Goal: Task Accomplishment & Management: Complete application form

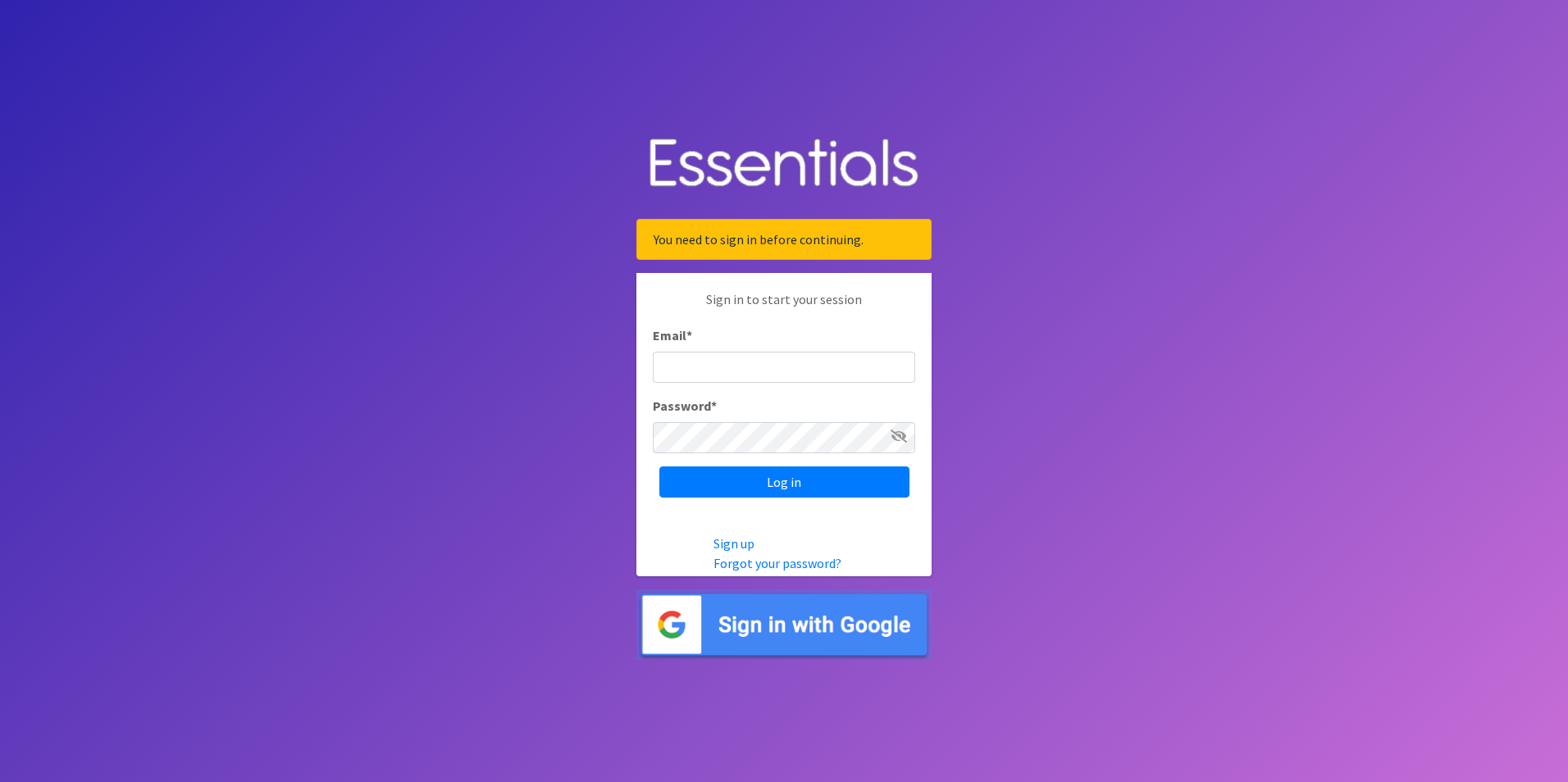
click at [760, 372] on input "Email *" at bounding box center [784, 367] width 263 height 31
type input "[EMAIL_ADDRESS][DOMAIN_NAME]"
click at [659, 466] on input "Log in" at bounding box center [784, 482] width 250 height 31
type input "[EMAIL_ADDRESS][DOMAIN_NAME]"
click at [659, 466] on input "Log in" at bounding box center [784, 482] width 250 height 31
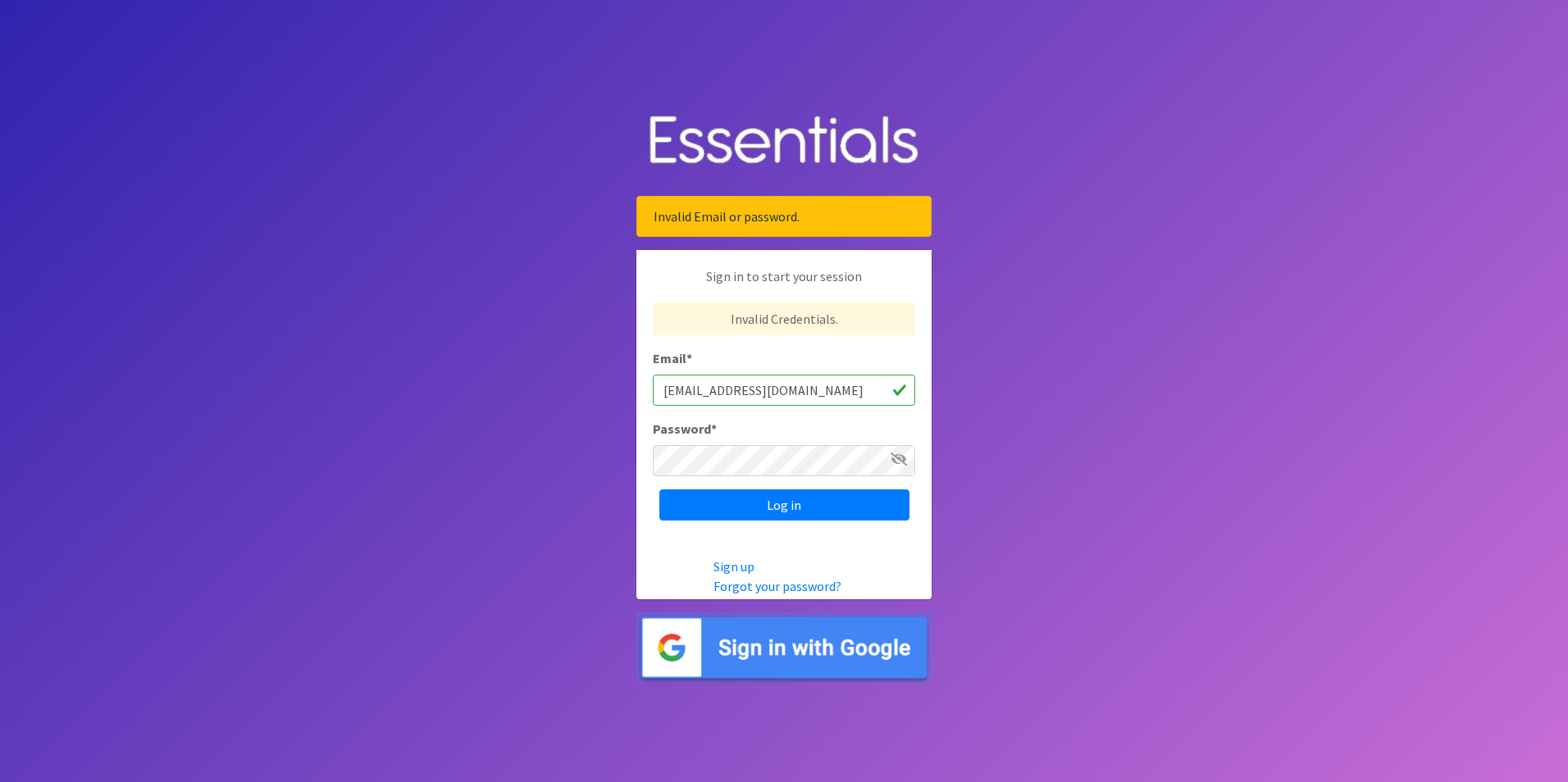
drag, startPoint x: 726, startPoint y: 392, endPoint x: 586, endPoint y: 393, distance: 140.0
click at [586, 393] on body "Invalid Email or password. Sign in to start your session Invalid Credentials. E…" at bounding box center [784, 391] width 1568 height 782
type input "Shelby@fcrnew.org"
click at [698, 504] on input "Log in" at bounding box center [784, 505] width 250 height 31
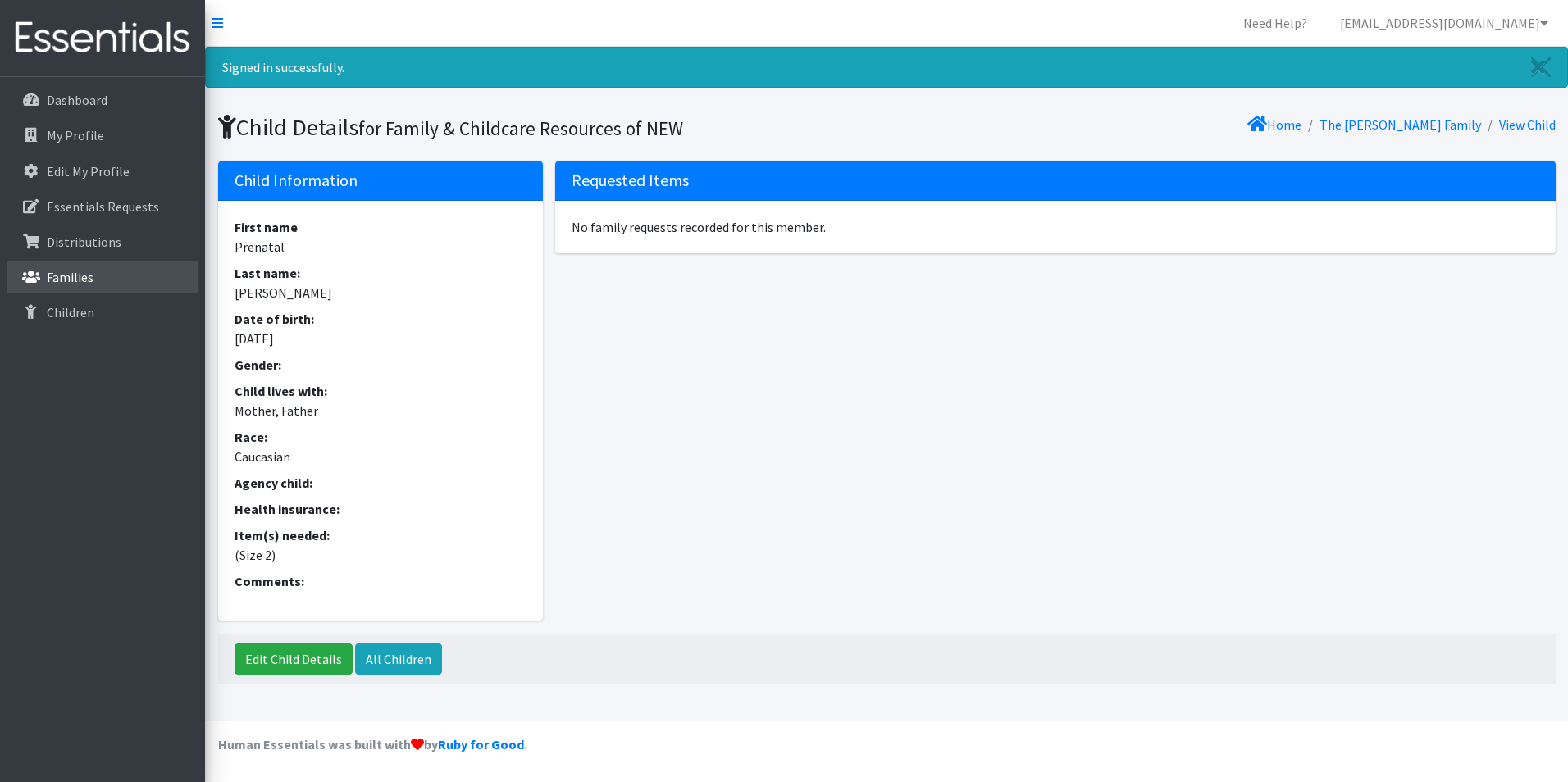
drag, startPoint x: 93, startPoint y: 275, endPoint x: 348, endPoint y: 249, distance: 256.3
click at [95, 274] on link "Families" at bounding box center [103, 278] width 192 height 33
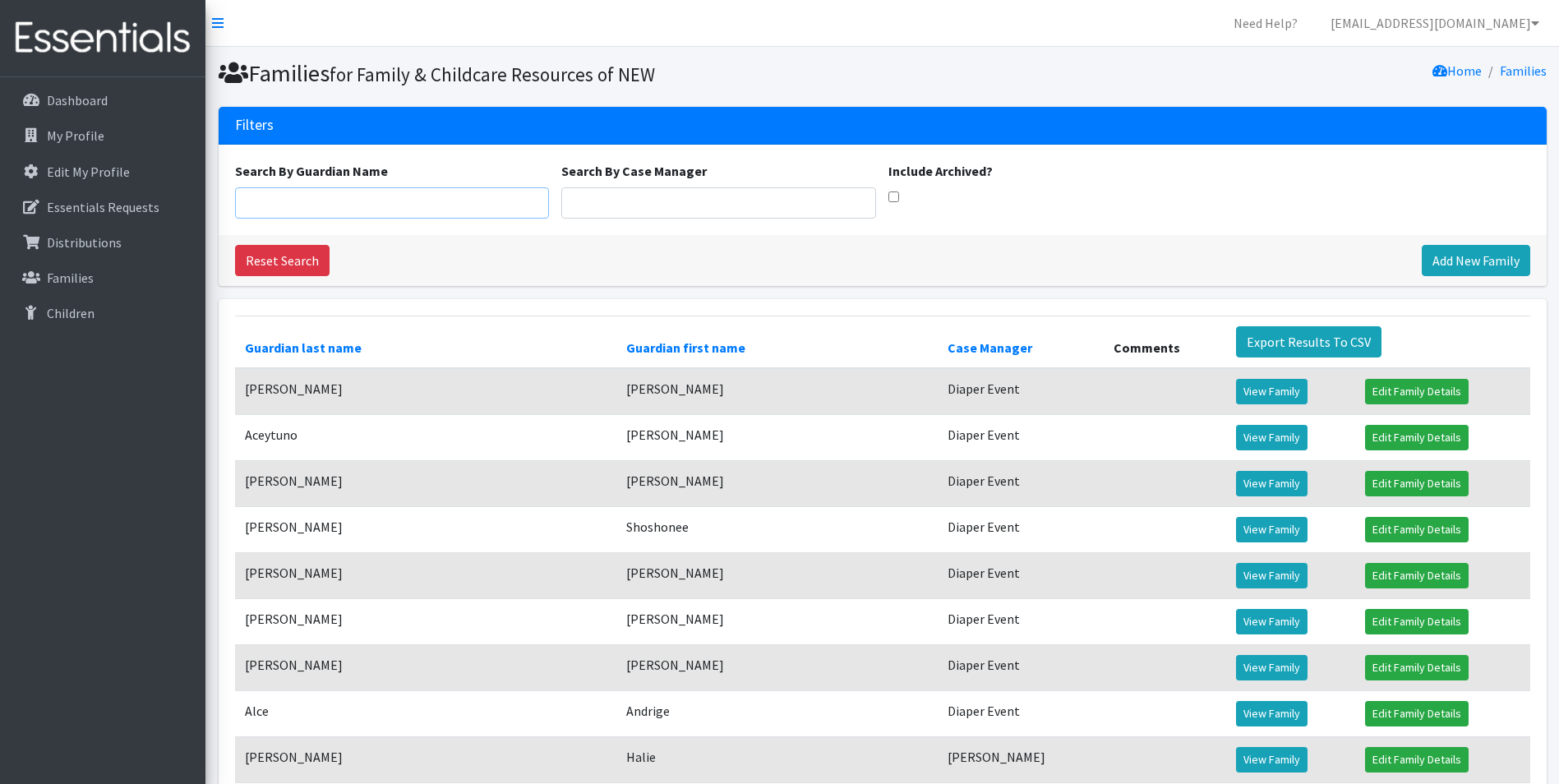
click at [536, 204] on input "Search By Guardian Name" at bounding box center [393, 203] width 315 height 32
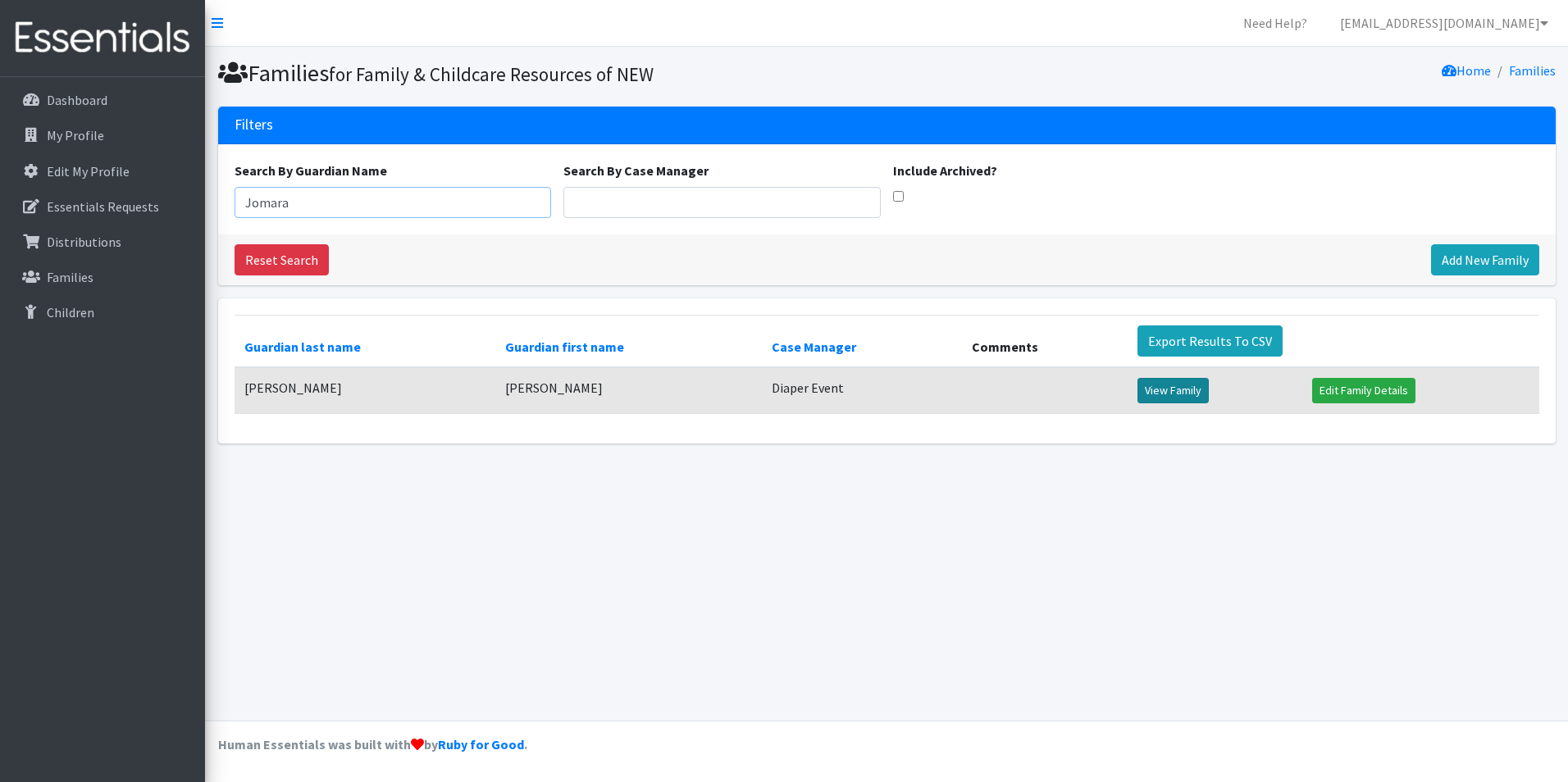
type input "Jomara"
click at [1140, 392] on link "View Family" at bounding box center [1173, 390] width 72 height 25
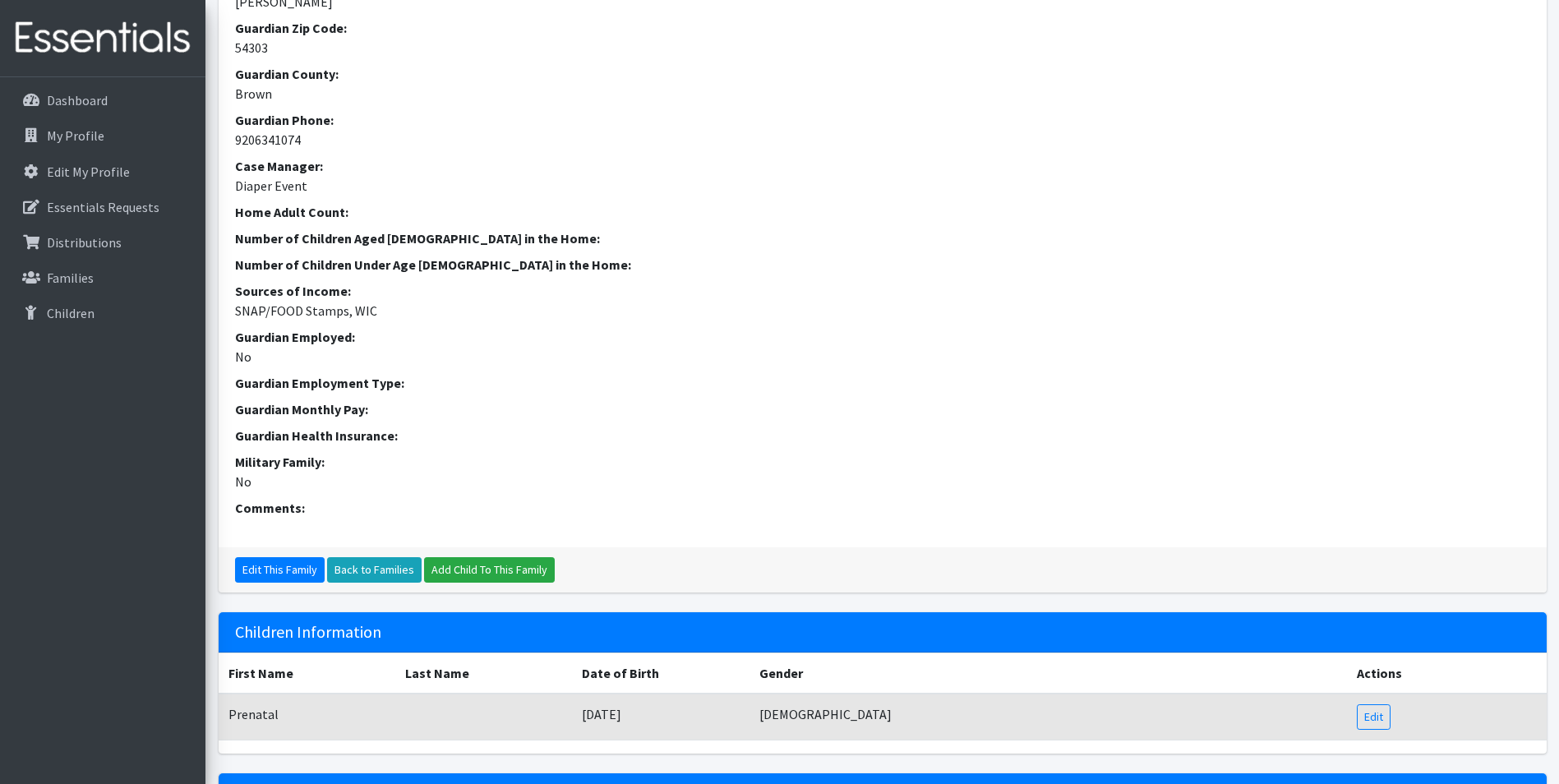
scroll to position [455, 0]
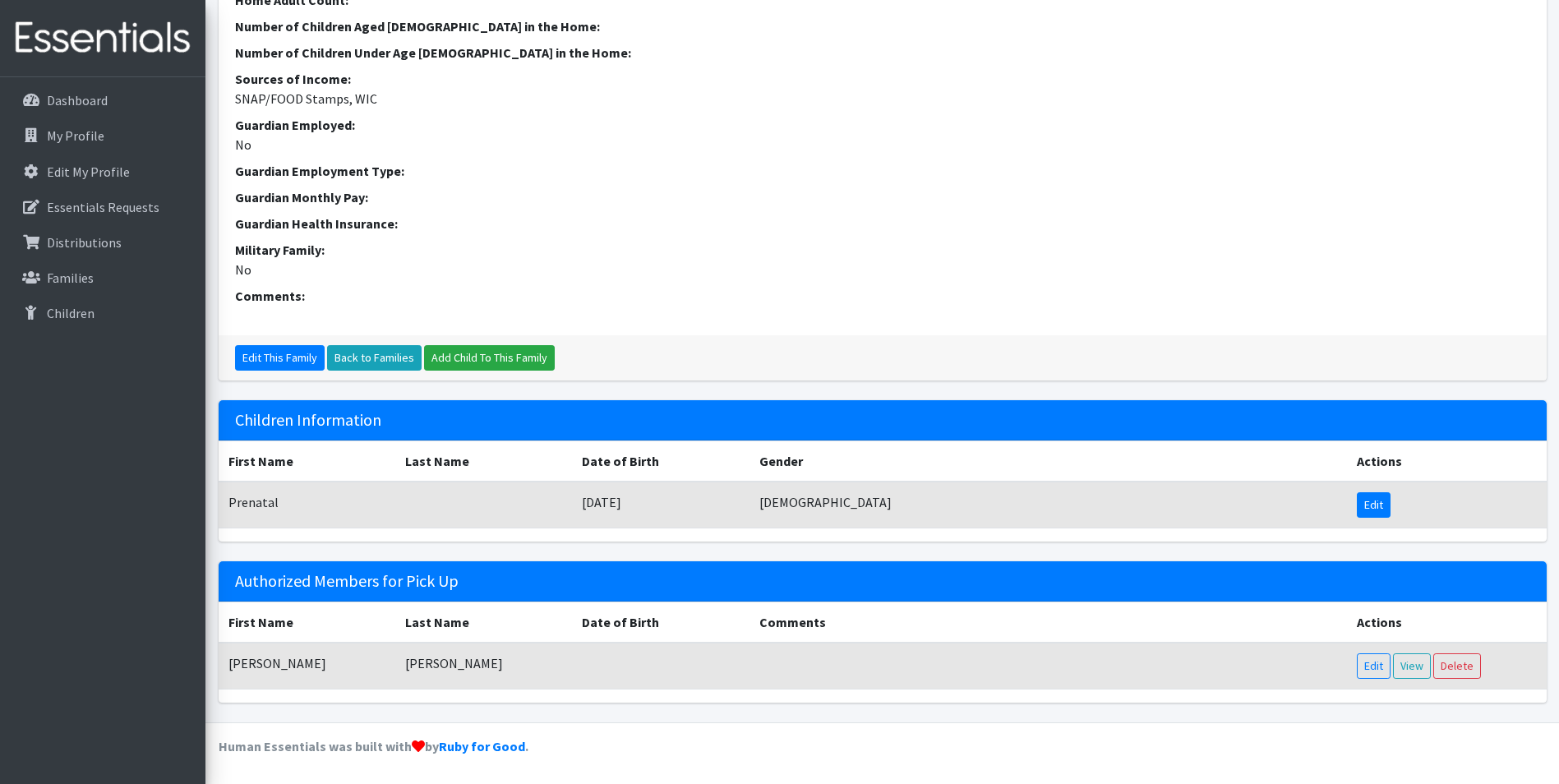
click at [1371, 495] on link "Edit" at bounding box center [1373, 505] width 34 height 25
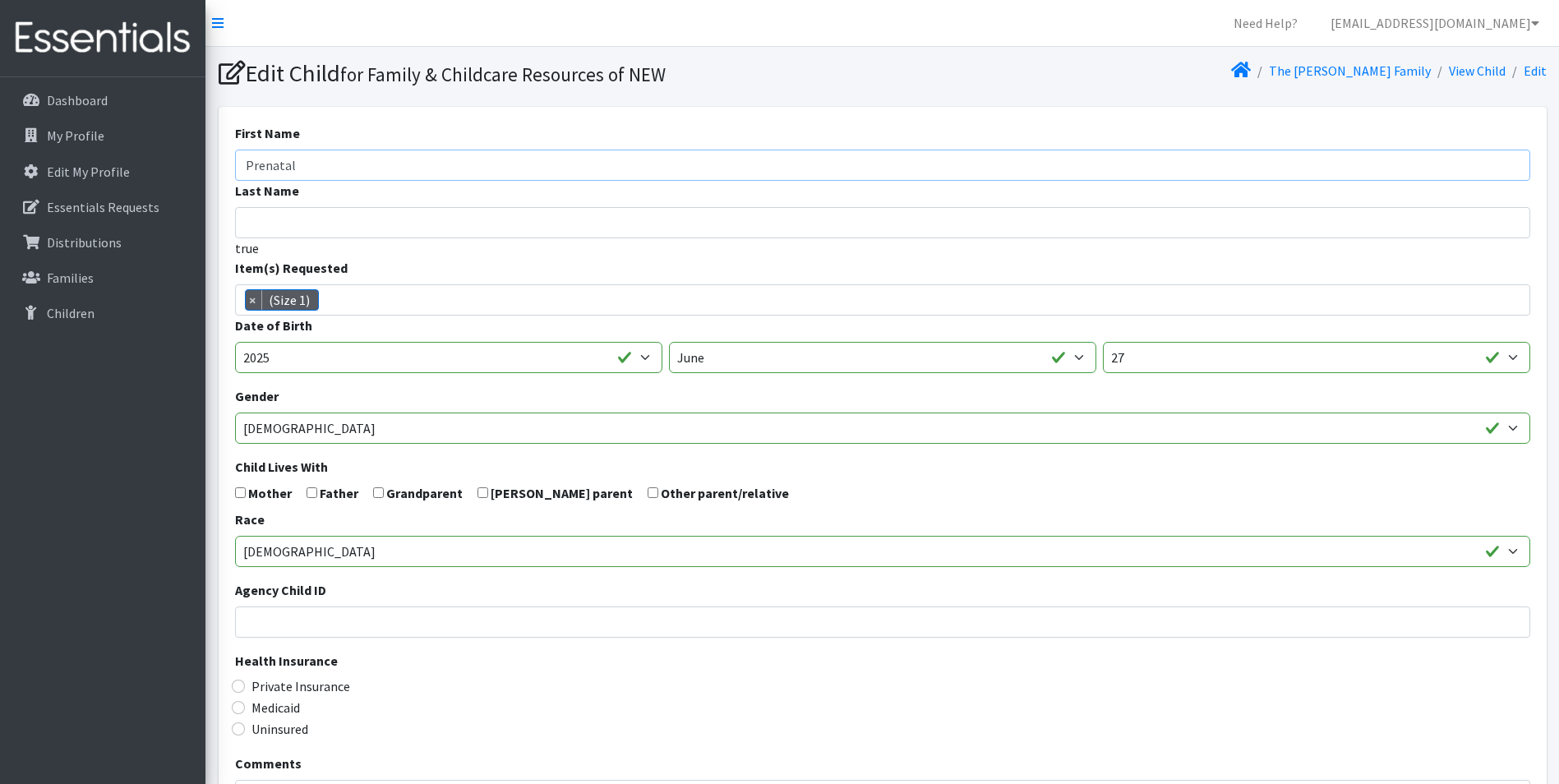
drag, startPoint x: 304, startPoint y: 159, endPoint x: 0, endPoint y: 163, distance: 304.0
click at [0, 163] on html "Need Help? shelby@fcrnew.org Organization Settings My Co-Workers My Profile Log…" at bounding box center [779, 522] width 1559 height 1046
click at [421, 169] on input "Marcos" at bounding box center [883, 165] width 1296 height 32
type input "Marcos caleb"
type input "Trinidad Soza"
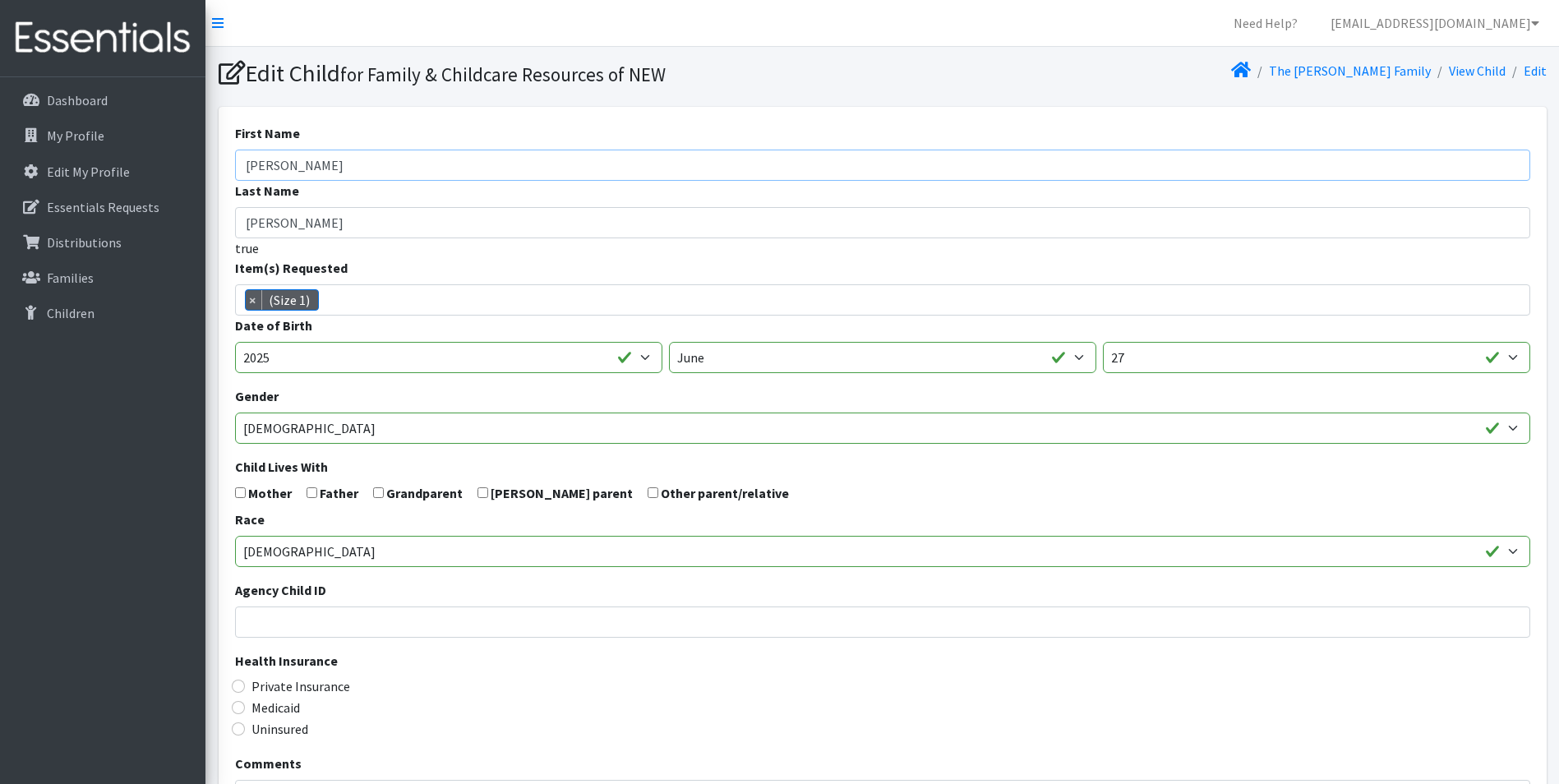
click at [299, 158] on input "Marcos caleb" at bounding box center [883, 165] width 1296 height 32
type input "Marcos Caleb"
click at [897, 366] on select "January February March April May June July August September October November De…" at bounding box center [882, 358] width 427 height 32
select select "7"
click at [669, 342] on select "January February March April May June July August September October November De…" at bounding box center [882, 358] width 427 height 32
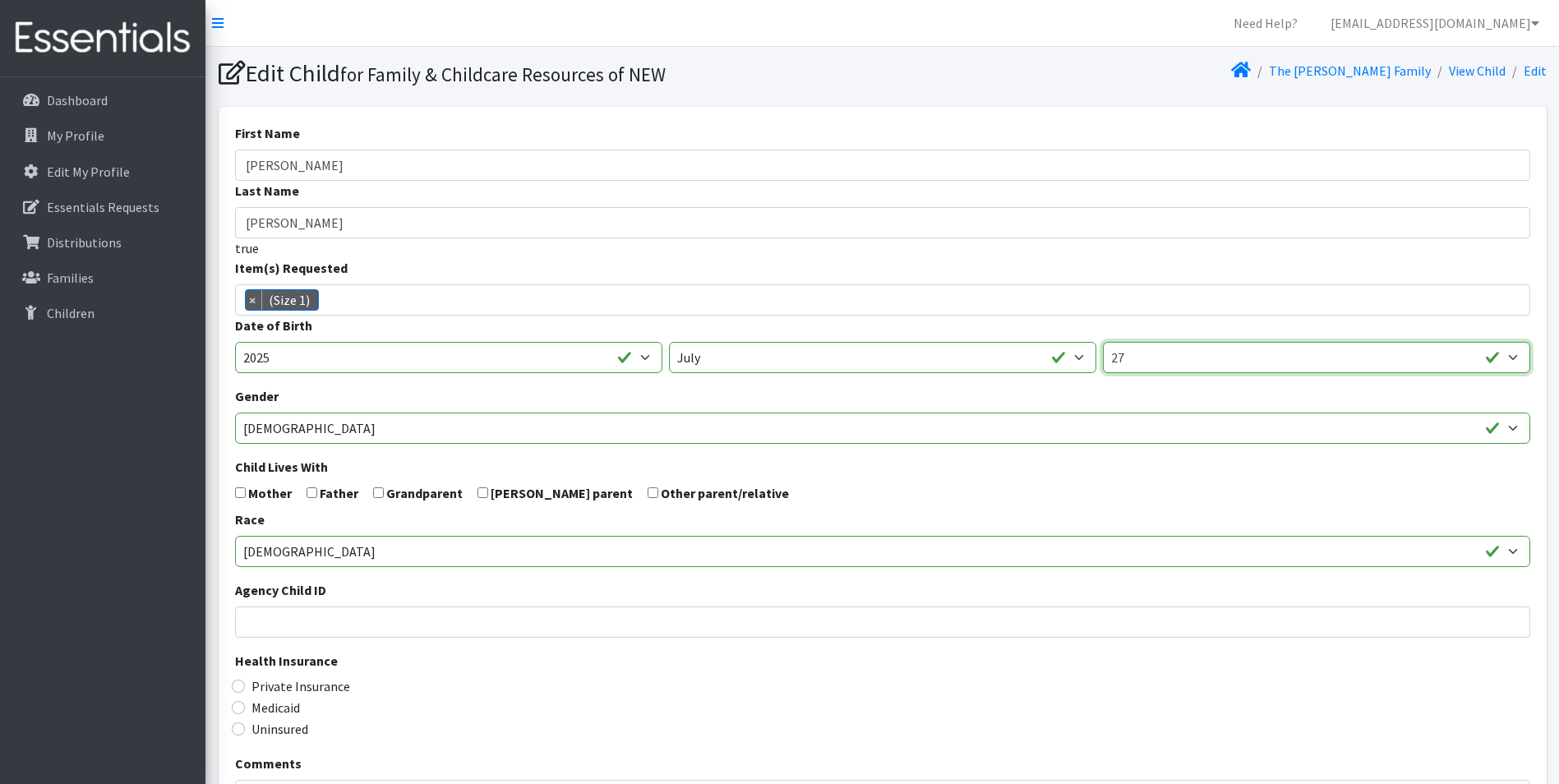
click at [1271, 353] on select "1 2 3 4 5 6 7 8 9 10 11 12 13 14 15 16 17 18 19 20 21 22 23 24 25 26 27 28 29 3…" at bounding box center [1317, 358] width 427 height 32
select select "6"
click at [1103, 342] on select "1 2 3 4 5 6 7 8 9 10 11 12 13 14 15 16 17 18 19 20 21 22 23 24 25 26 27 28 29 3…" at bounding box center [1317, 358] width 427 height 32
click at [240, 492] on input "checkbox" at bounding box center [241, 493] width 11 height 10
checkbox input "true"
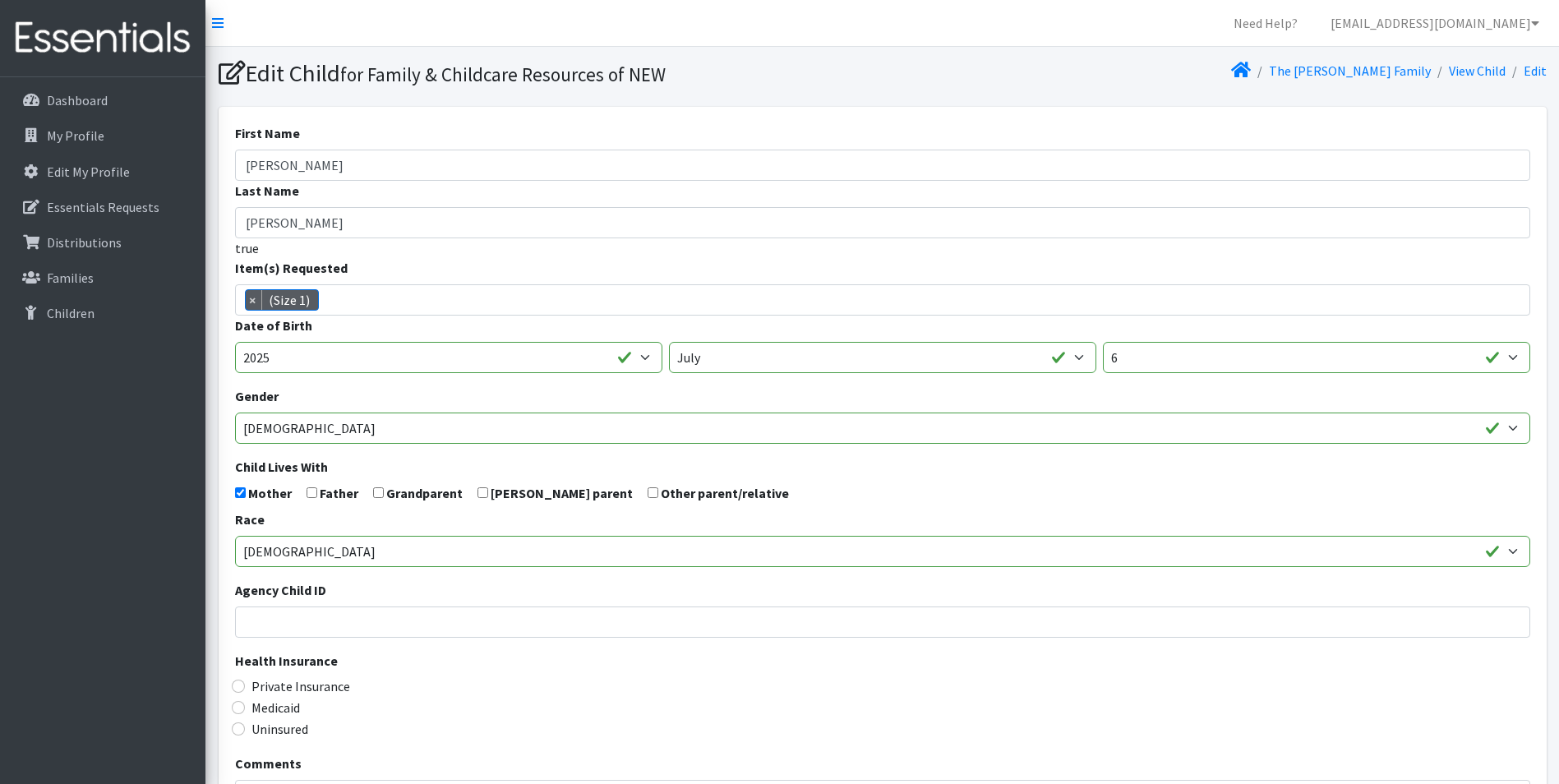
click at [320, 489] on label "Father" at bounding box center [339, 493] width 39 height 20
click at [312, 495] on input "checkbox" at bounding box center [312, 493] width 11 height 10
checkbox input "true"
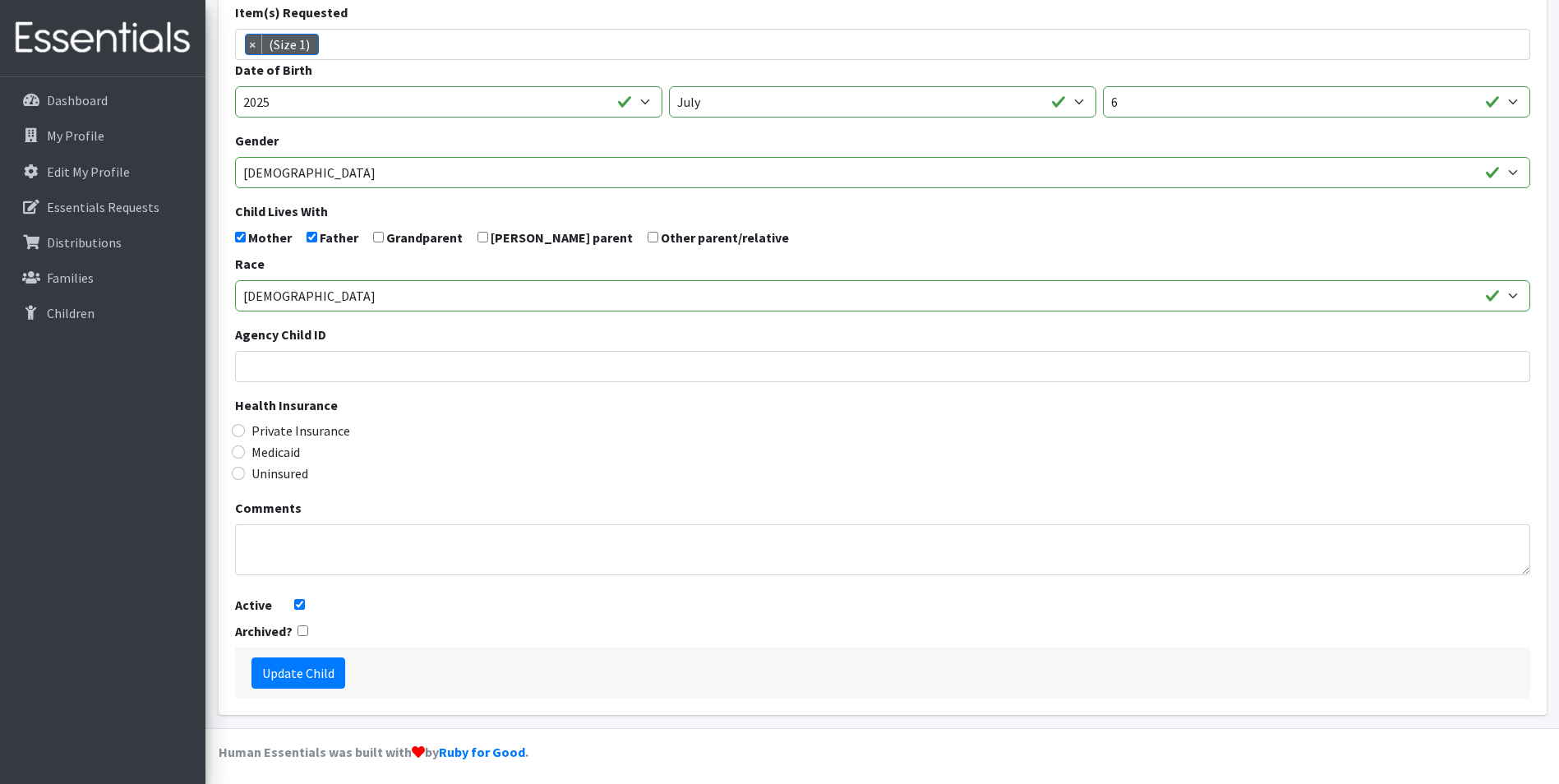
scroll to position [262, 0]
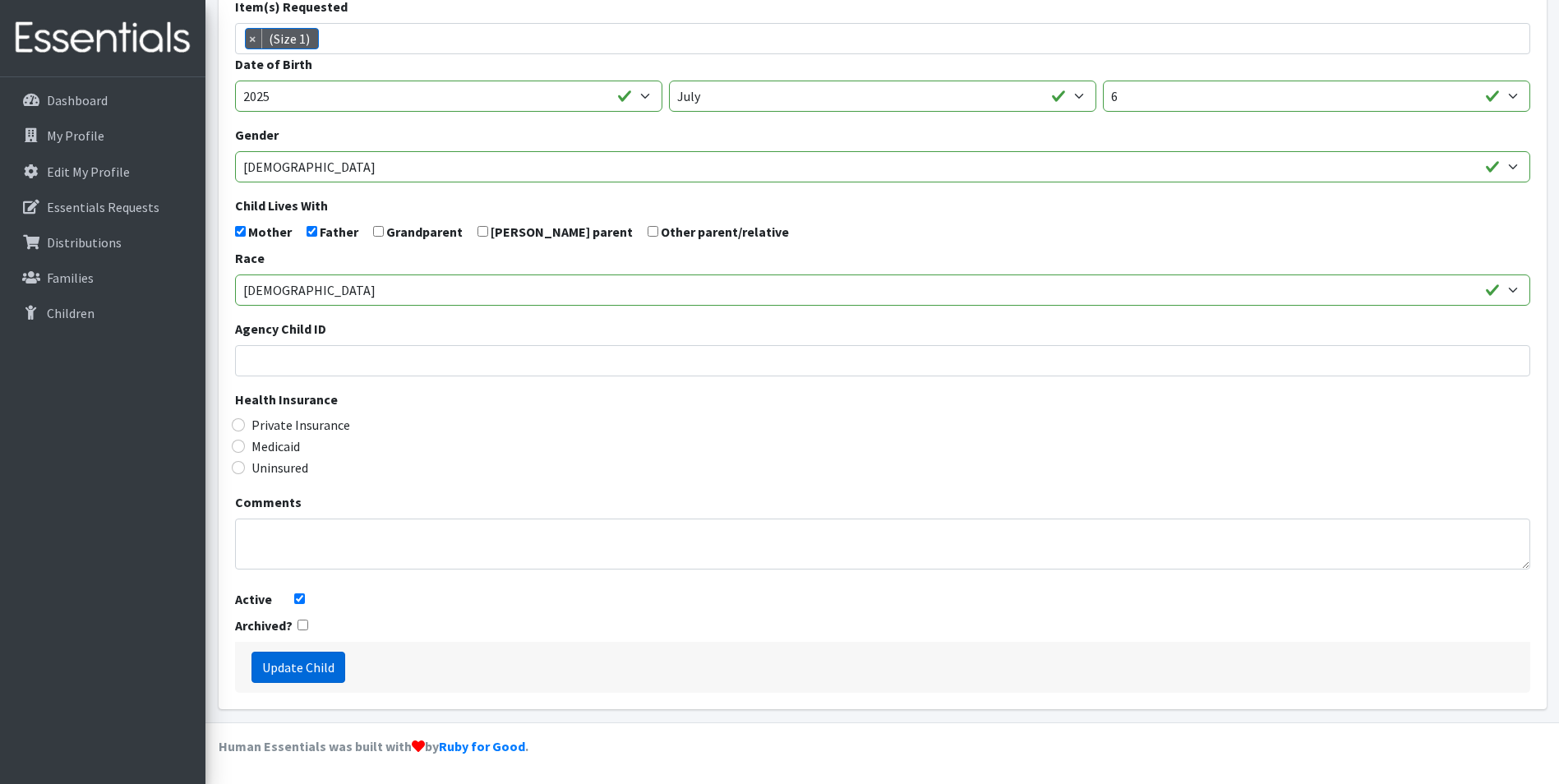
click at [313, 668] on input "Update Child" at bounding box center [298, 668] width 94 height 32
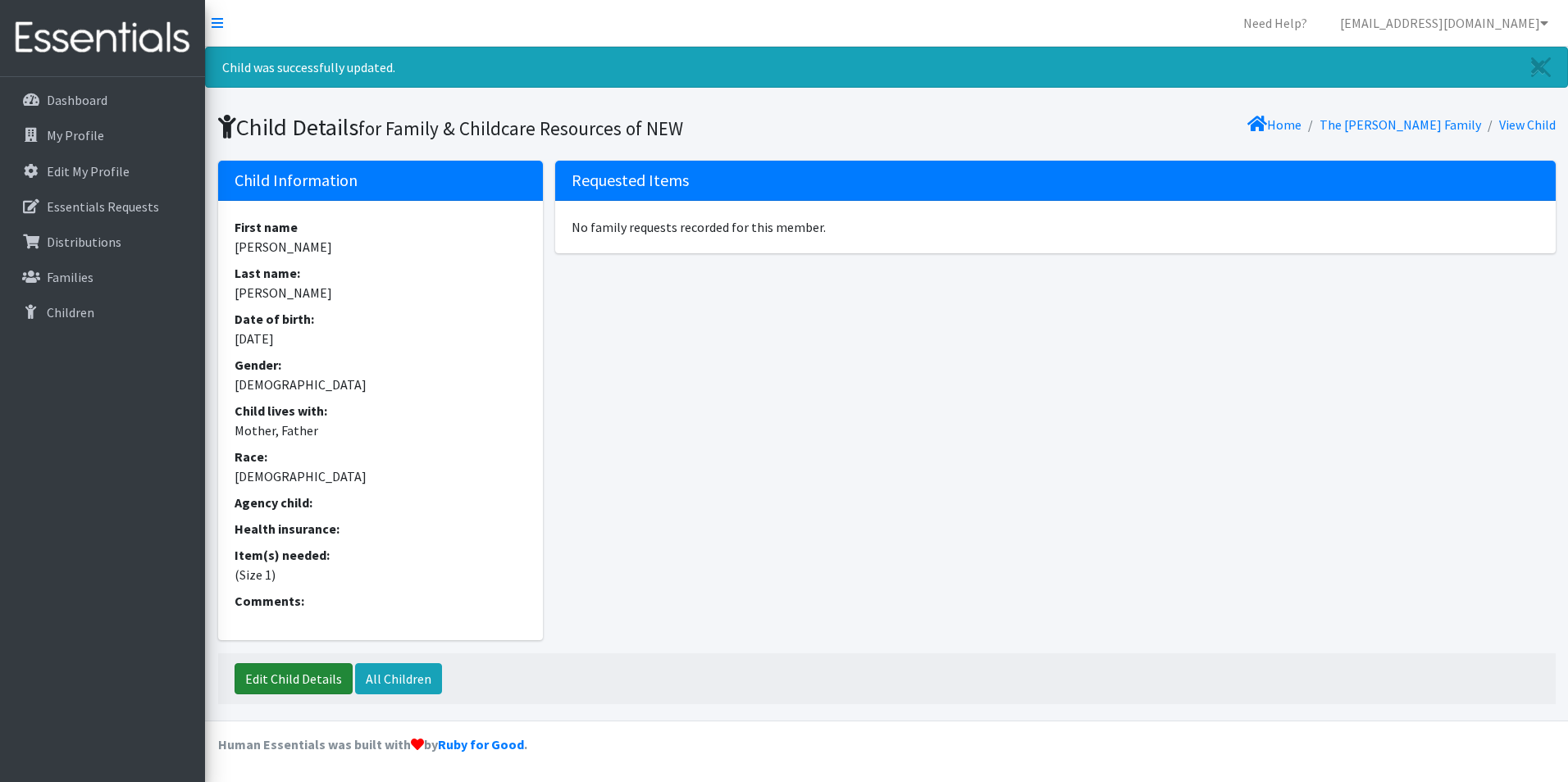
click at [278, 677] on link "Edit Child Details" at bounding box center [293, 679] width 118 height 31
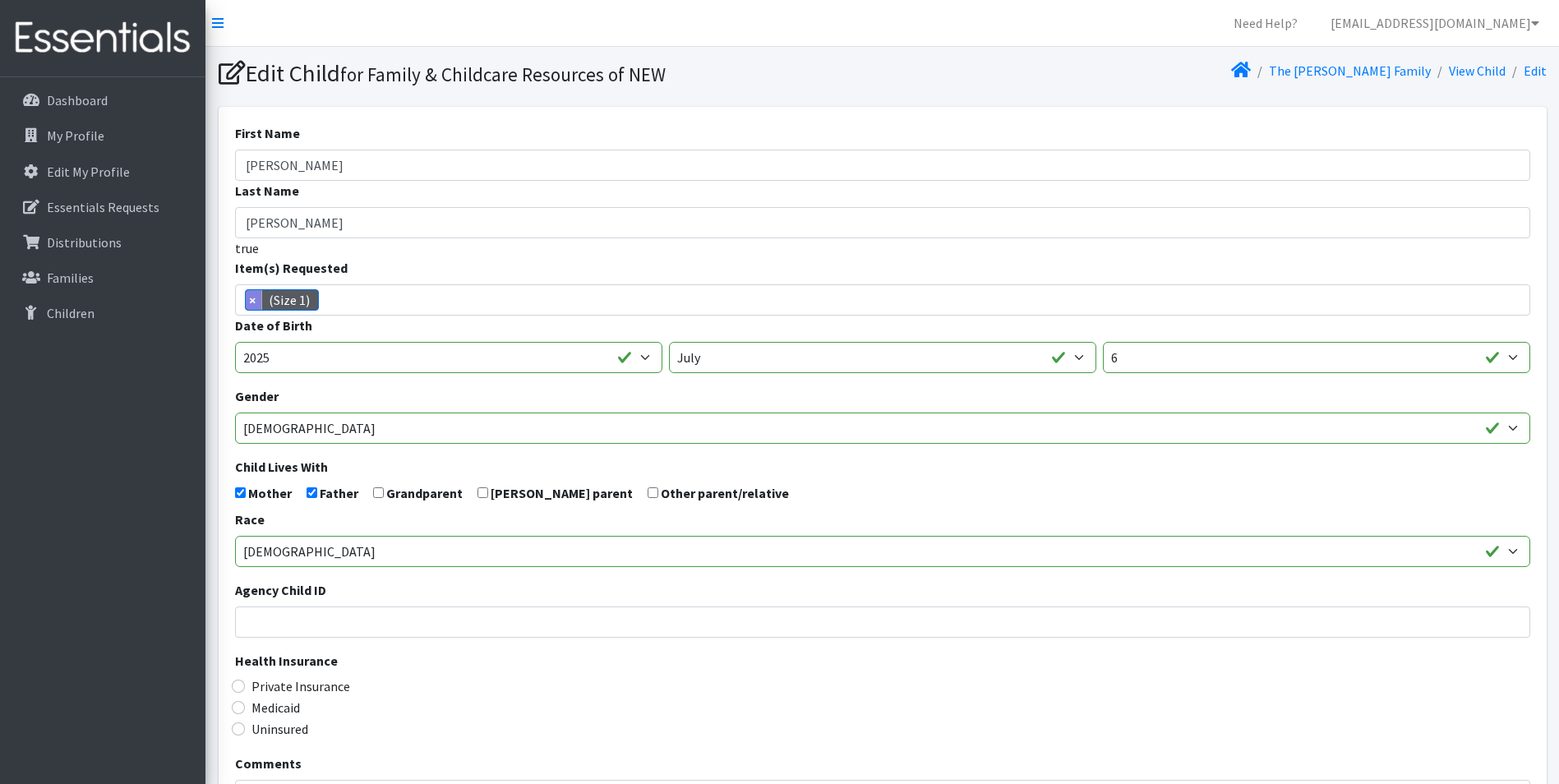
click at [253, 306] on span "×" at bounding box center [254, 300] width 17 height 20
select select
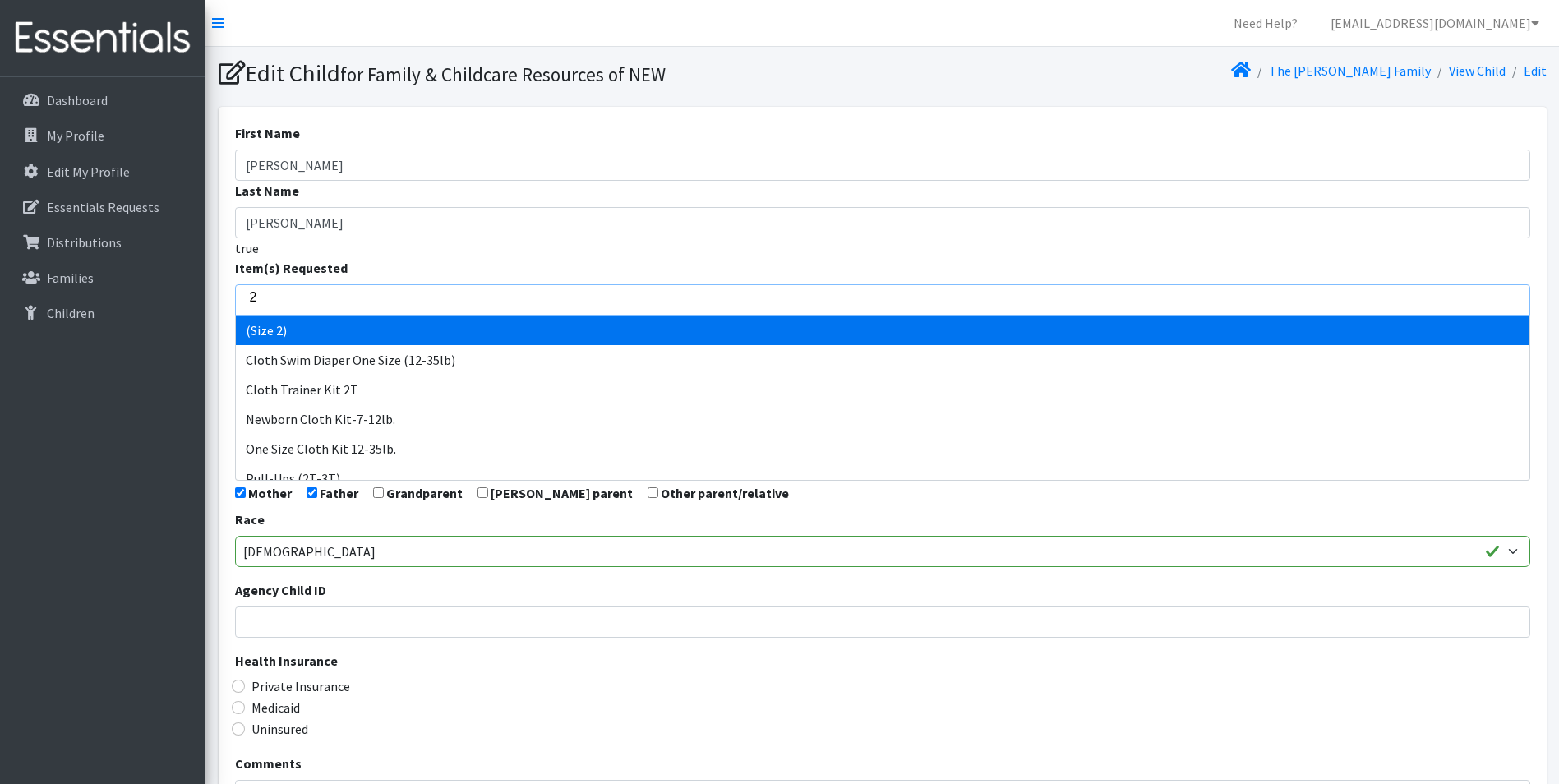
type input "2"
drag, startPoint x: 274, startPoint y: 324, endPoint x: 305, endPoint y: 386, distance: 69.3
click at [274, 313] on body "Need Help? shelby@fcrnew.org Organization Settings My Co-Workers My Profile Log…" at bounding box center [779, 522] width 1559 height 1046
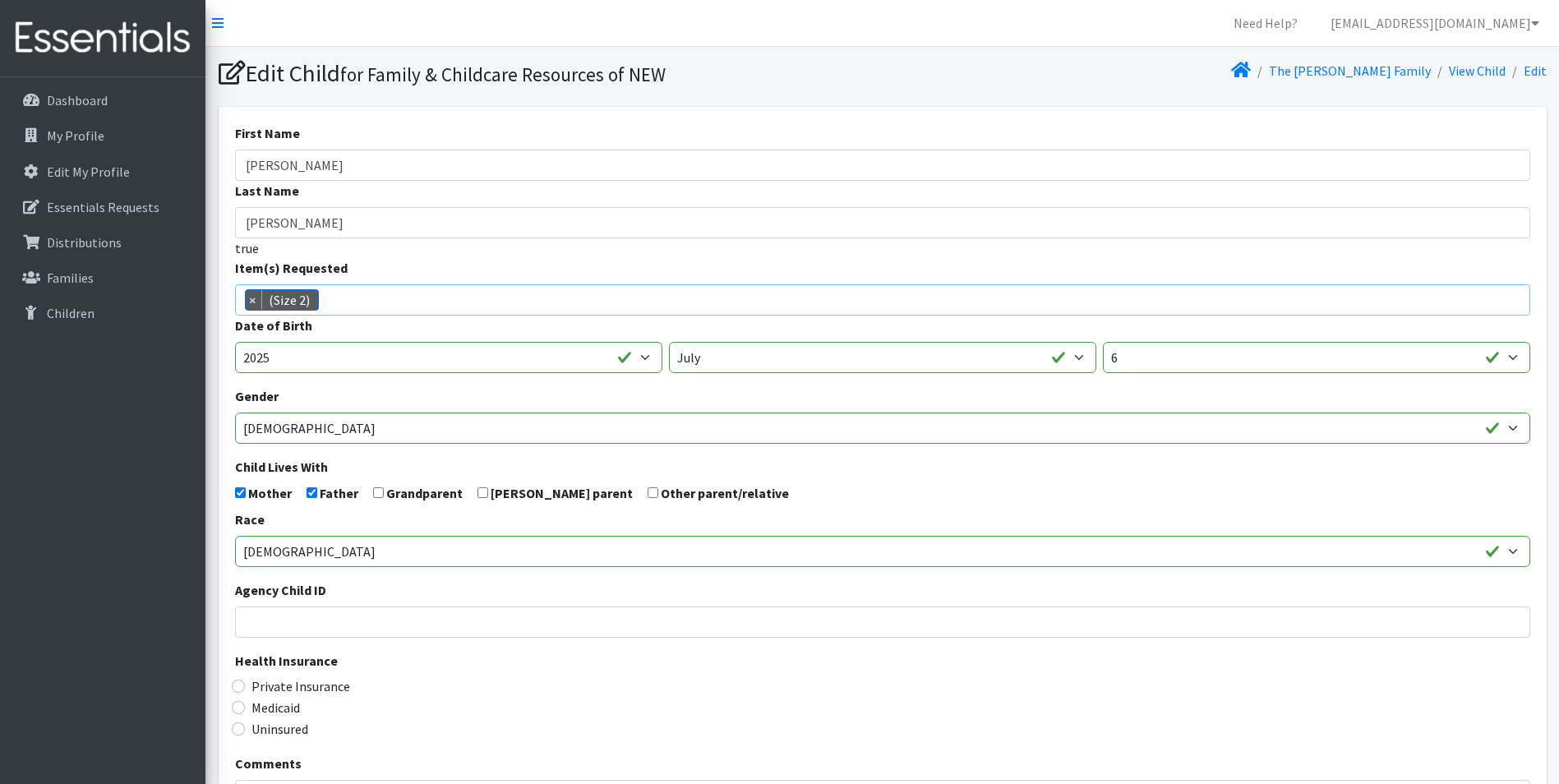
select select "14510"
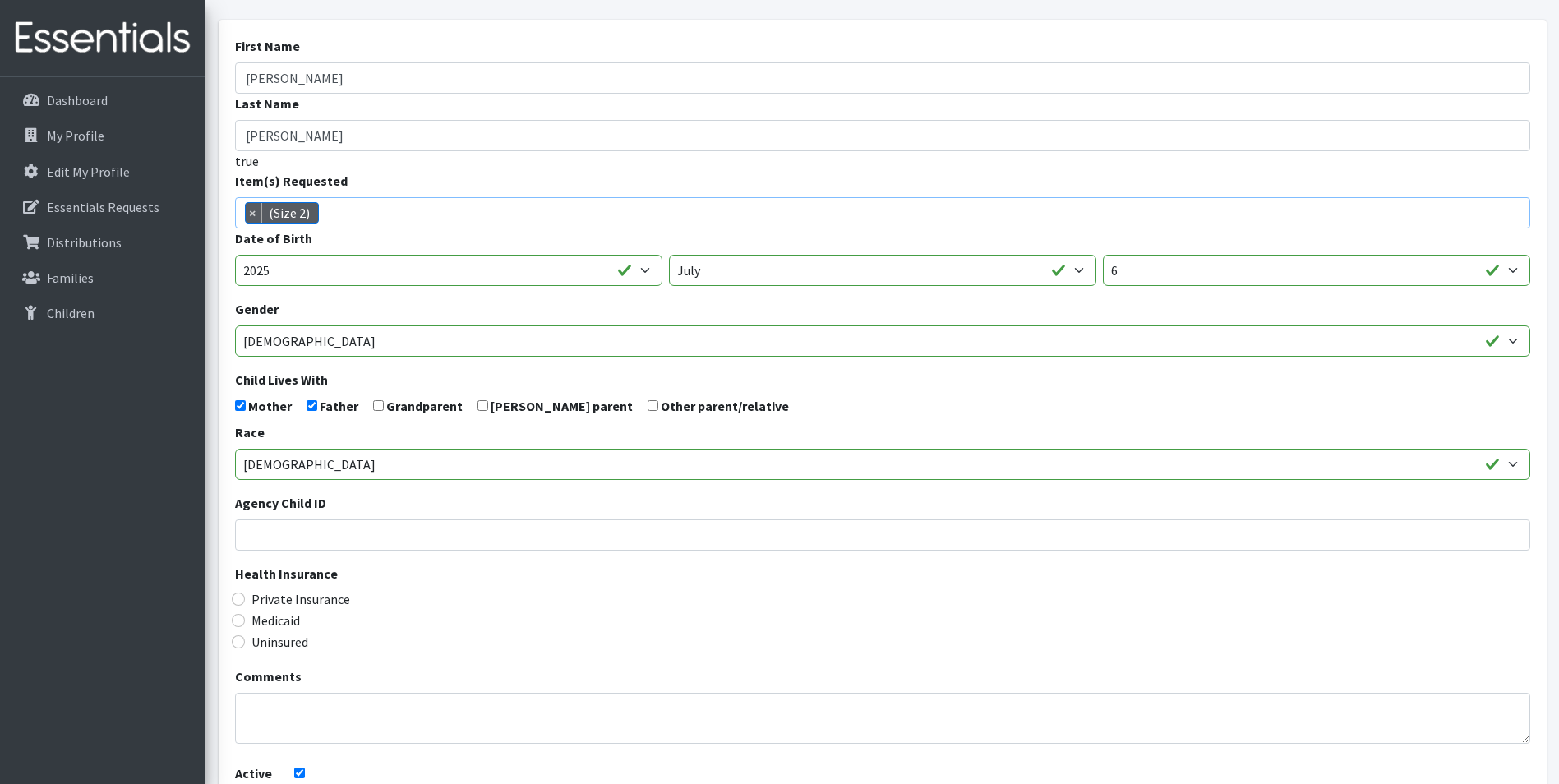
scroll to position [262, 0]
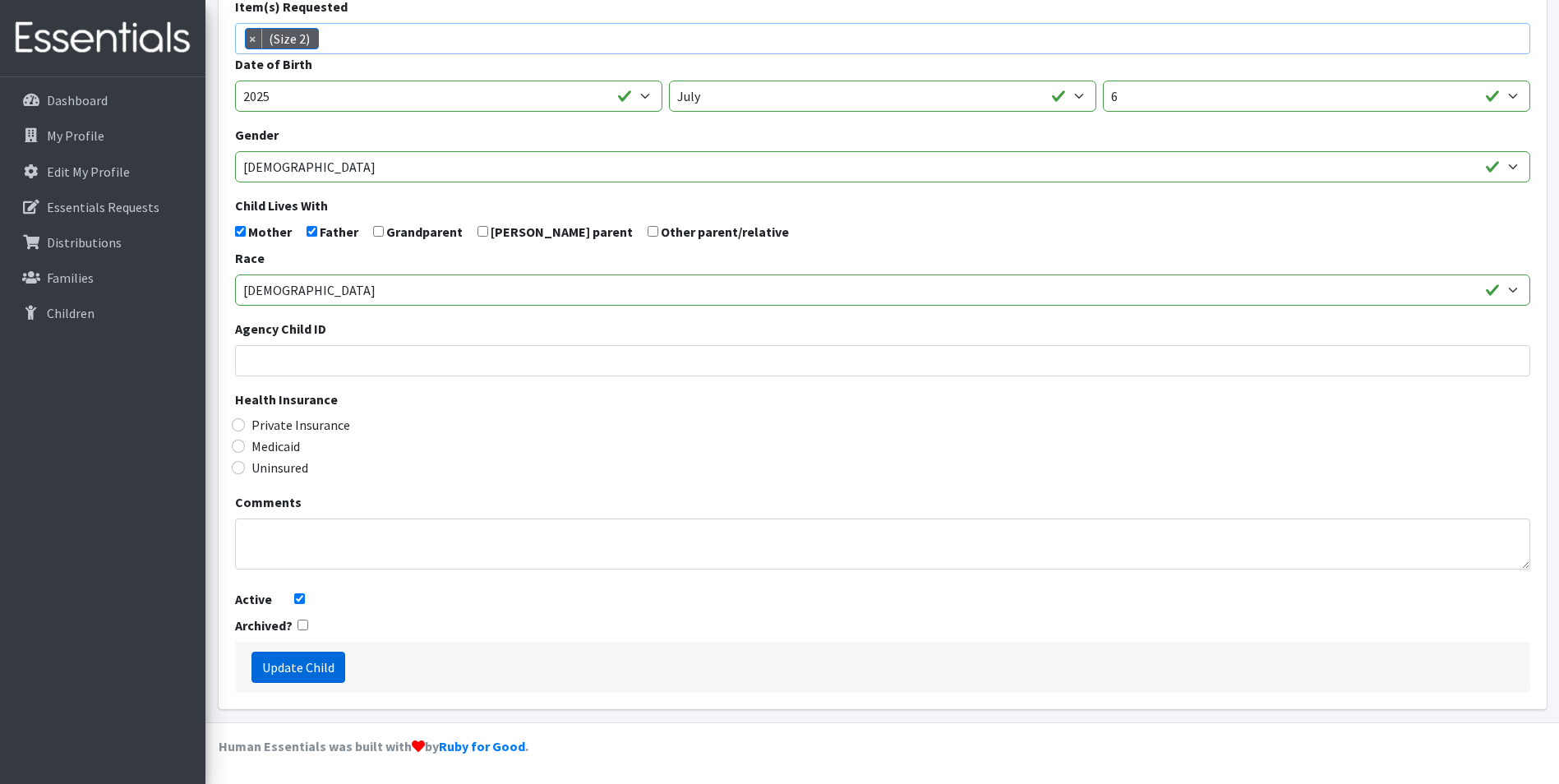
click at [311, 668] on input "Update Child" at bounding box center [298, 668] width 94 height 32
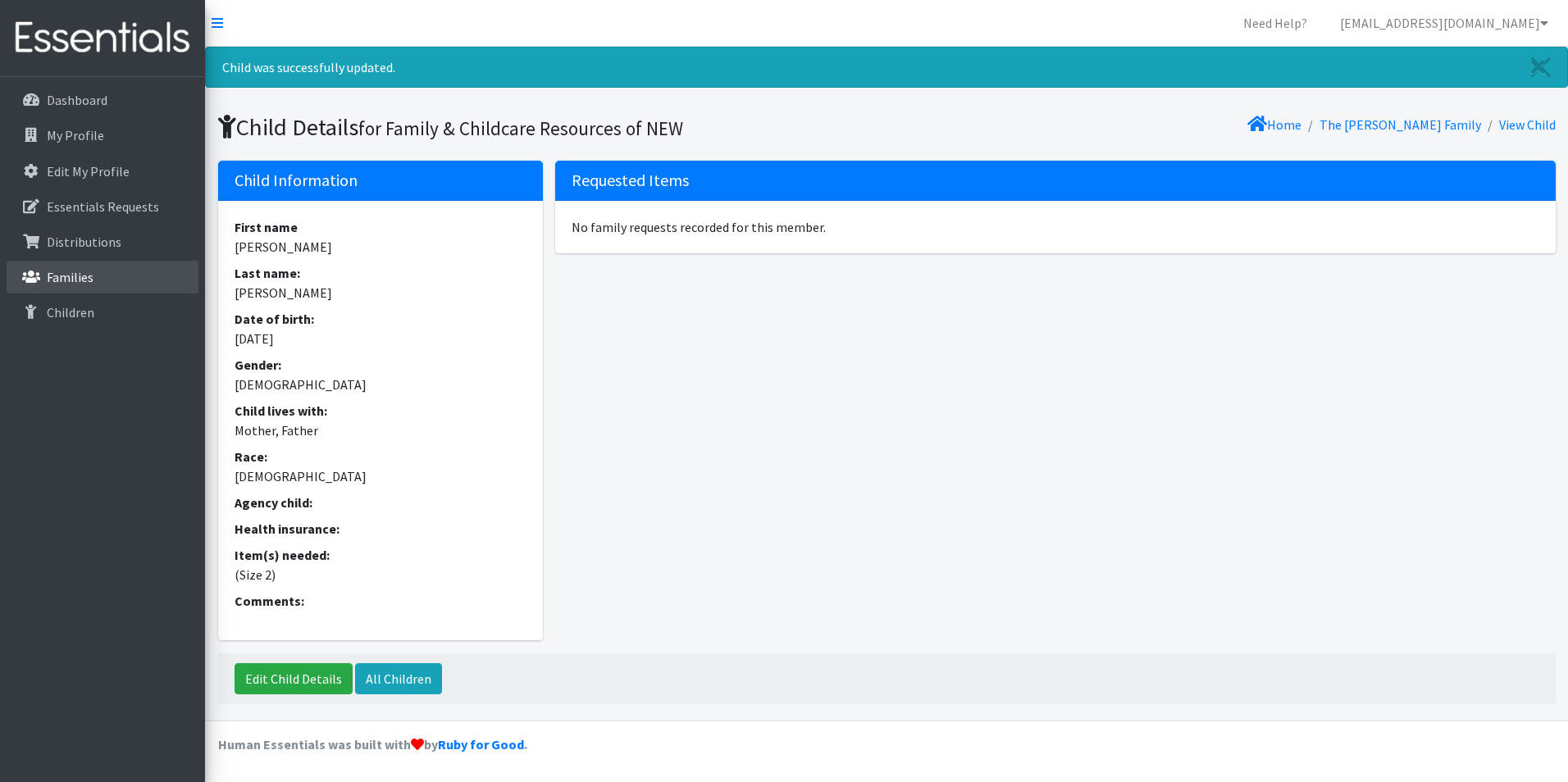
drag, startPoint x: 96, startPoint y: 278, endPoint x: 124, endPoint y: 267, distance: 30.1
click at [94, 278] on link "Families" at bounding box center [103, 278] width 192 height 33
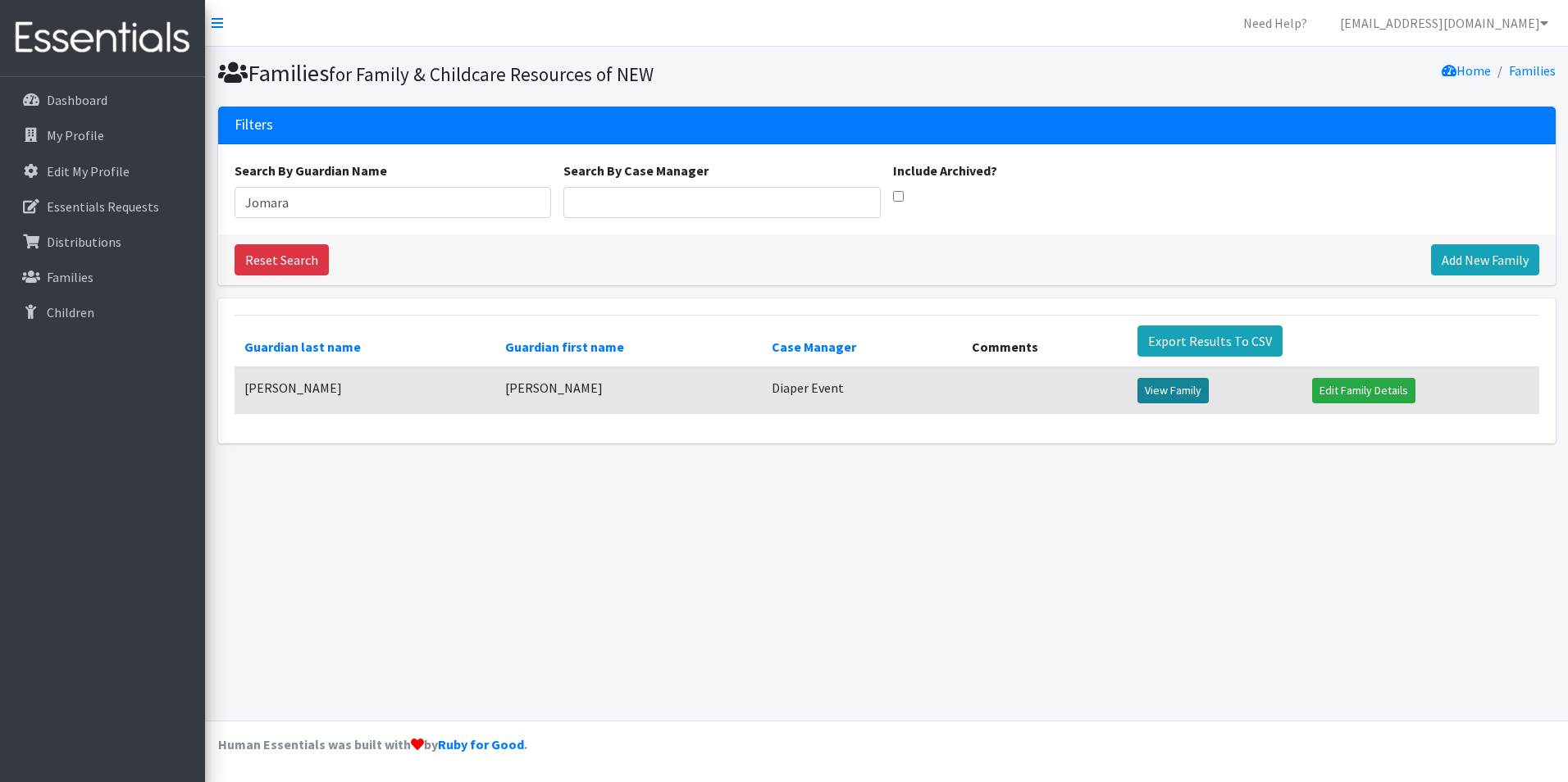
click at [1151, 392] on link "View Family" at bounding box center [1173, 390] width 72 height 25
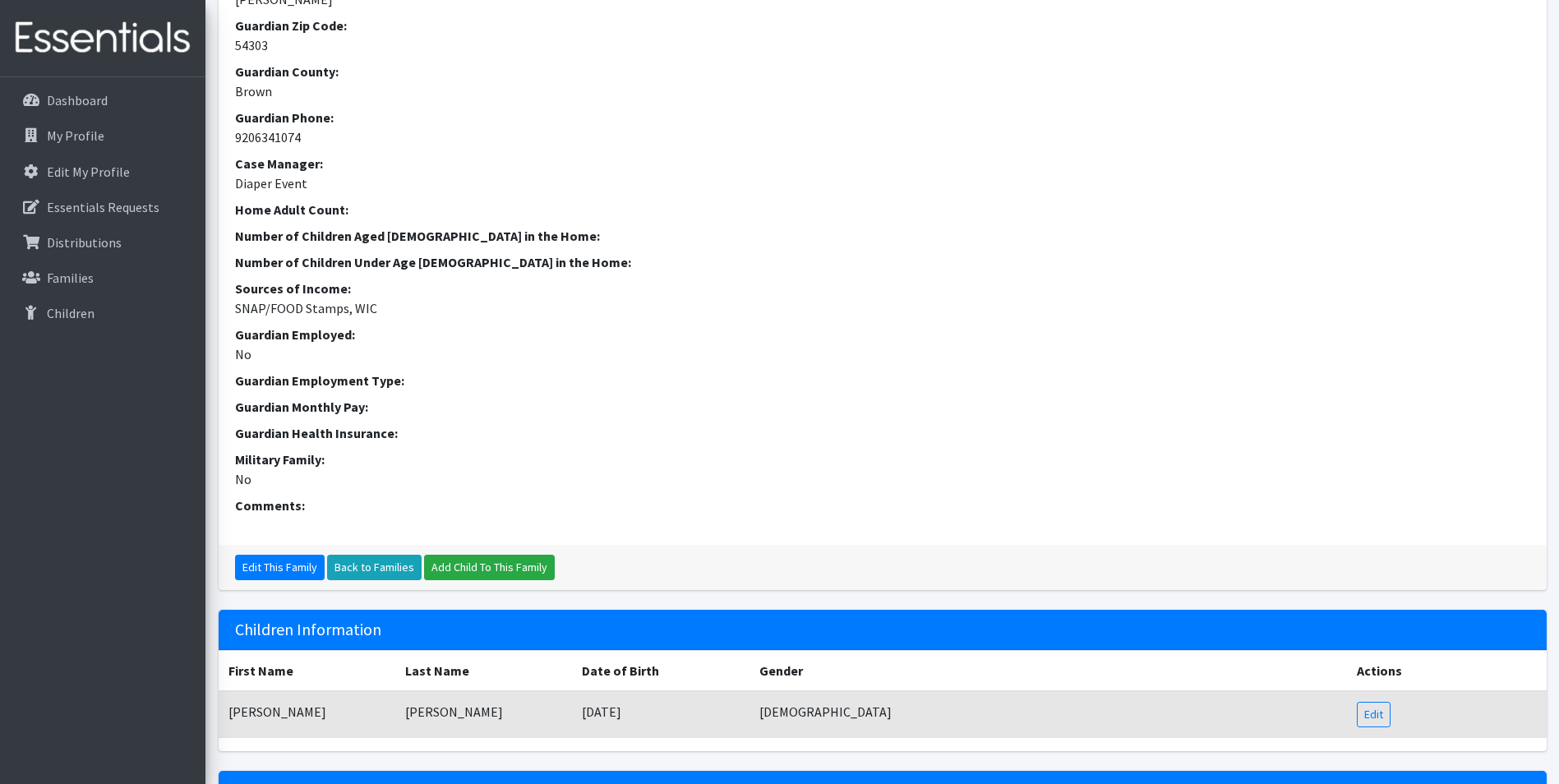
scroll to position [82, 0]
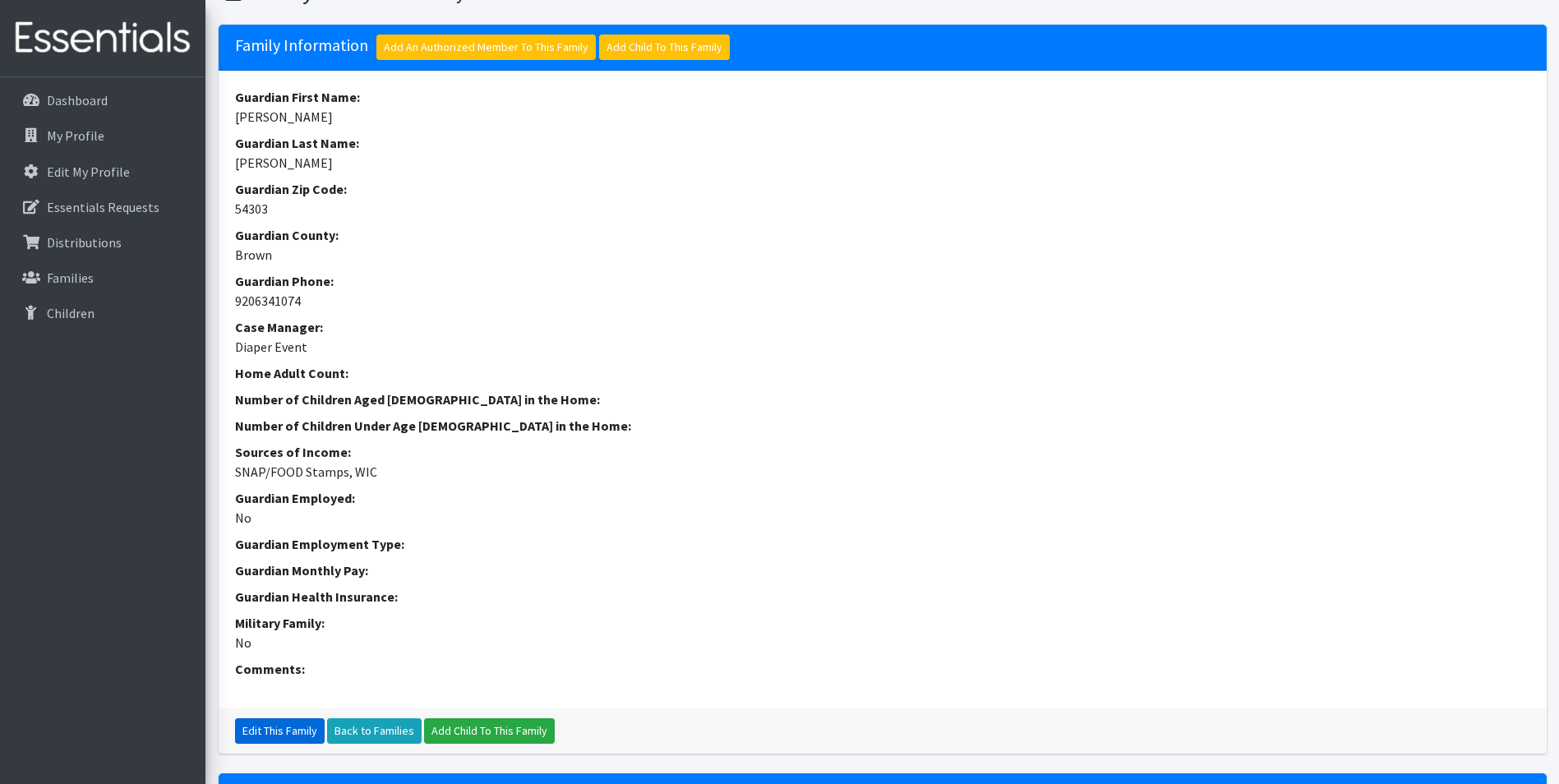
click at [249, 736] on link "Edit This Family" at bounding box center [280, 731] width 89 height 25
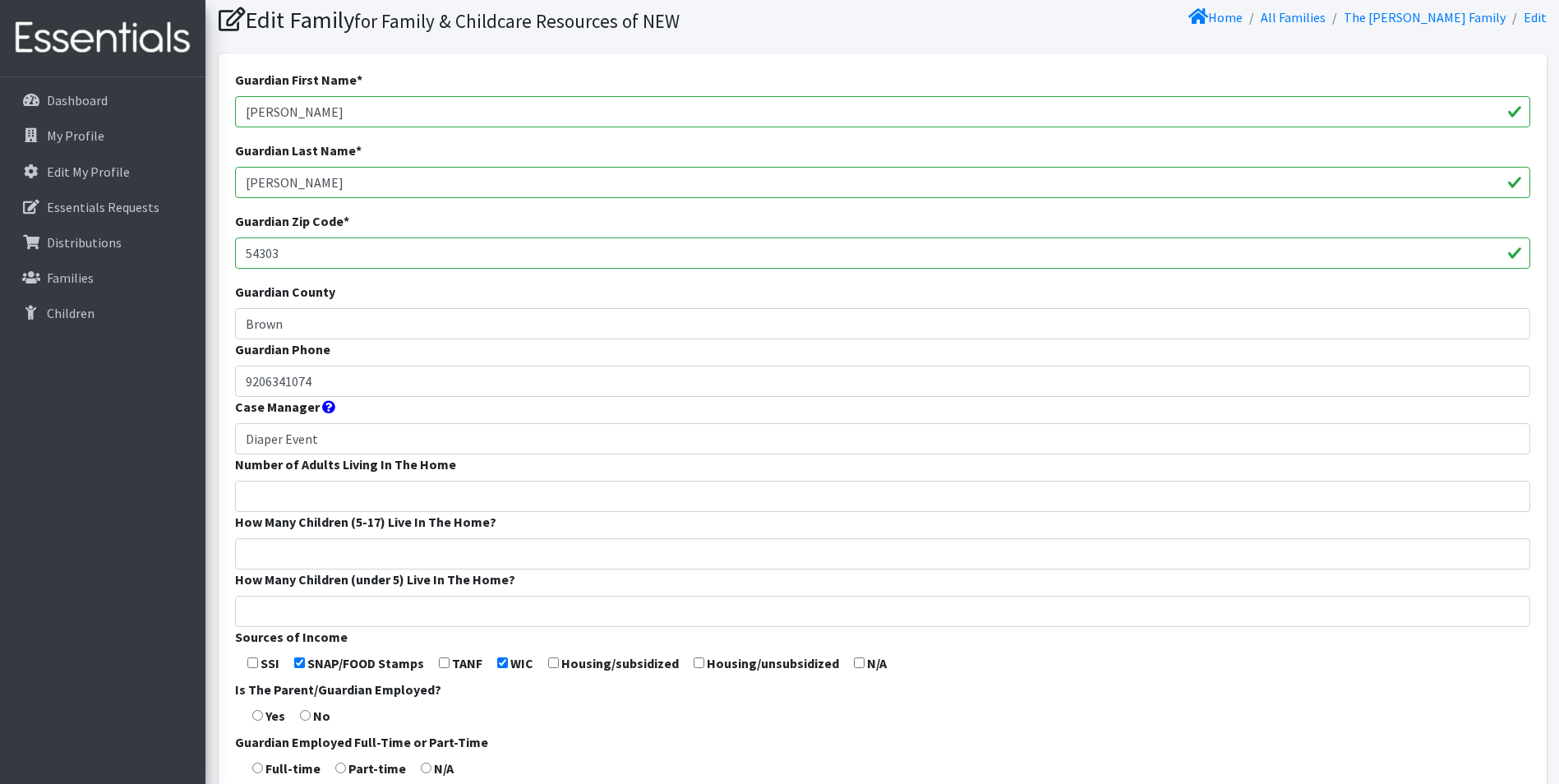
scroll to position [82, 0]
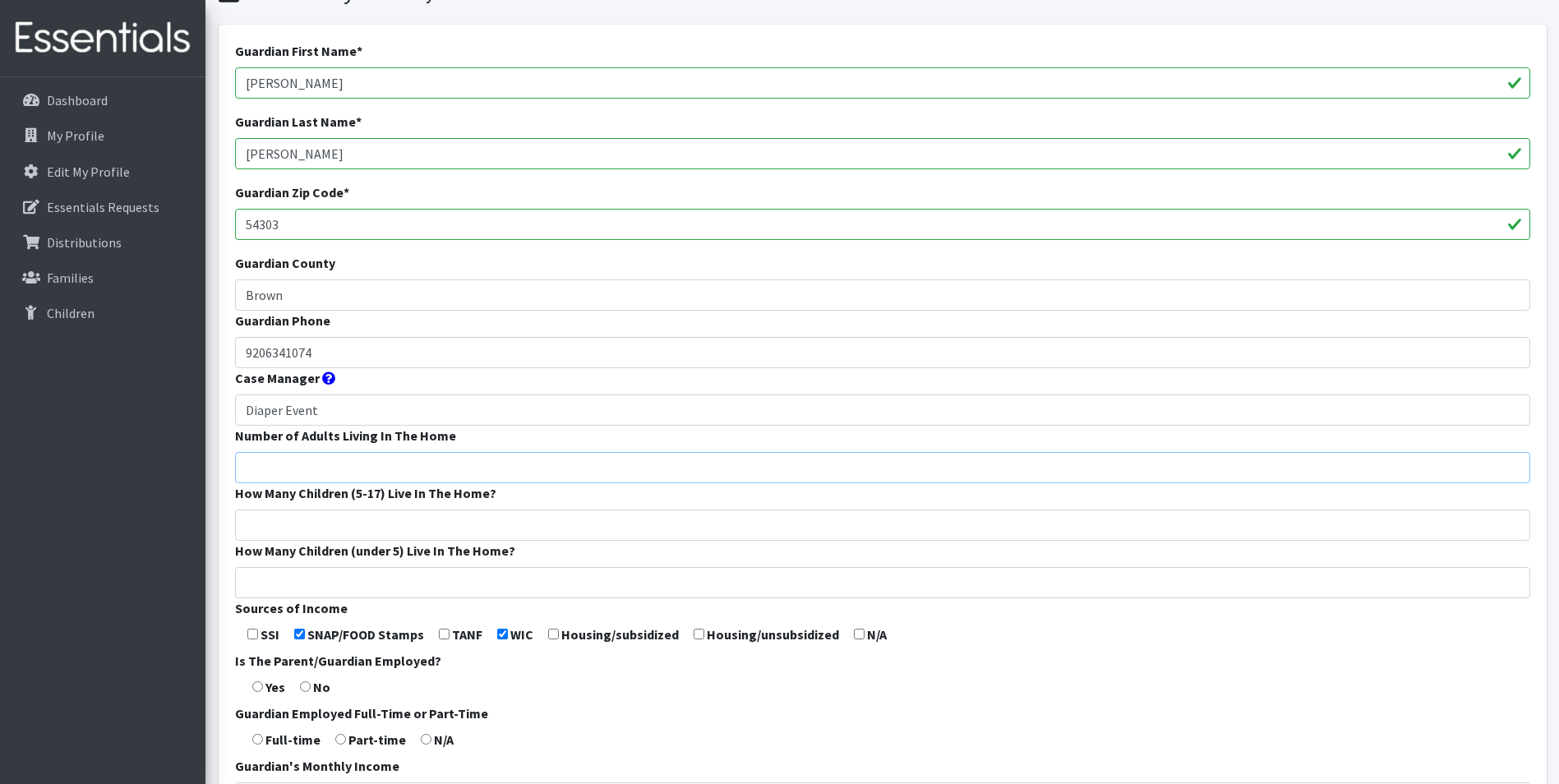
click at [345, 472] on input "Number of Adults Living In The Home" at bounding box center [883, 468] width 1296 height 32
click at [275, 468] on input "2" at bounding box center [883, 468] width 1296 height 32
type input "2"
click at [249, 520] on input "How Many Children (5-17) Live In The Home?" at bounding box center [883, 525] width 1296 height 32
type input "0"
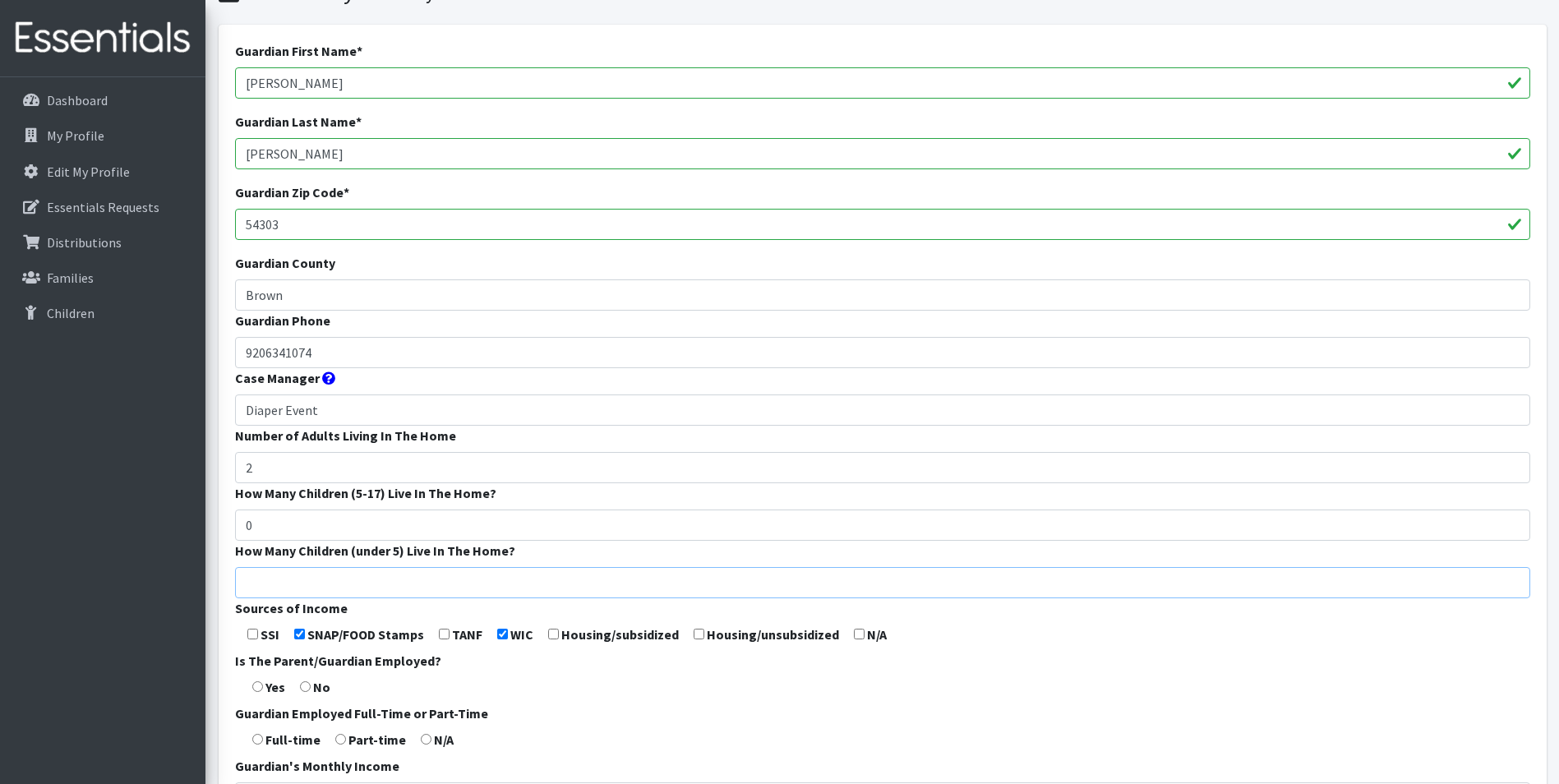
click at [259, 587] on input "How Many Children (under 5) Live In The Home?" at bounding box center [883, 583] width 1296 height 32
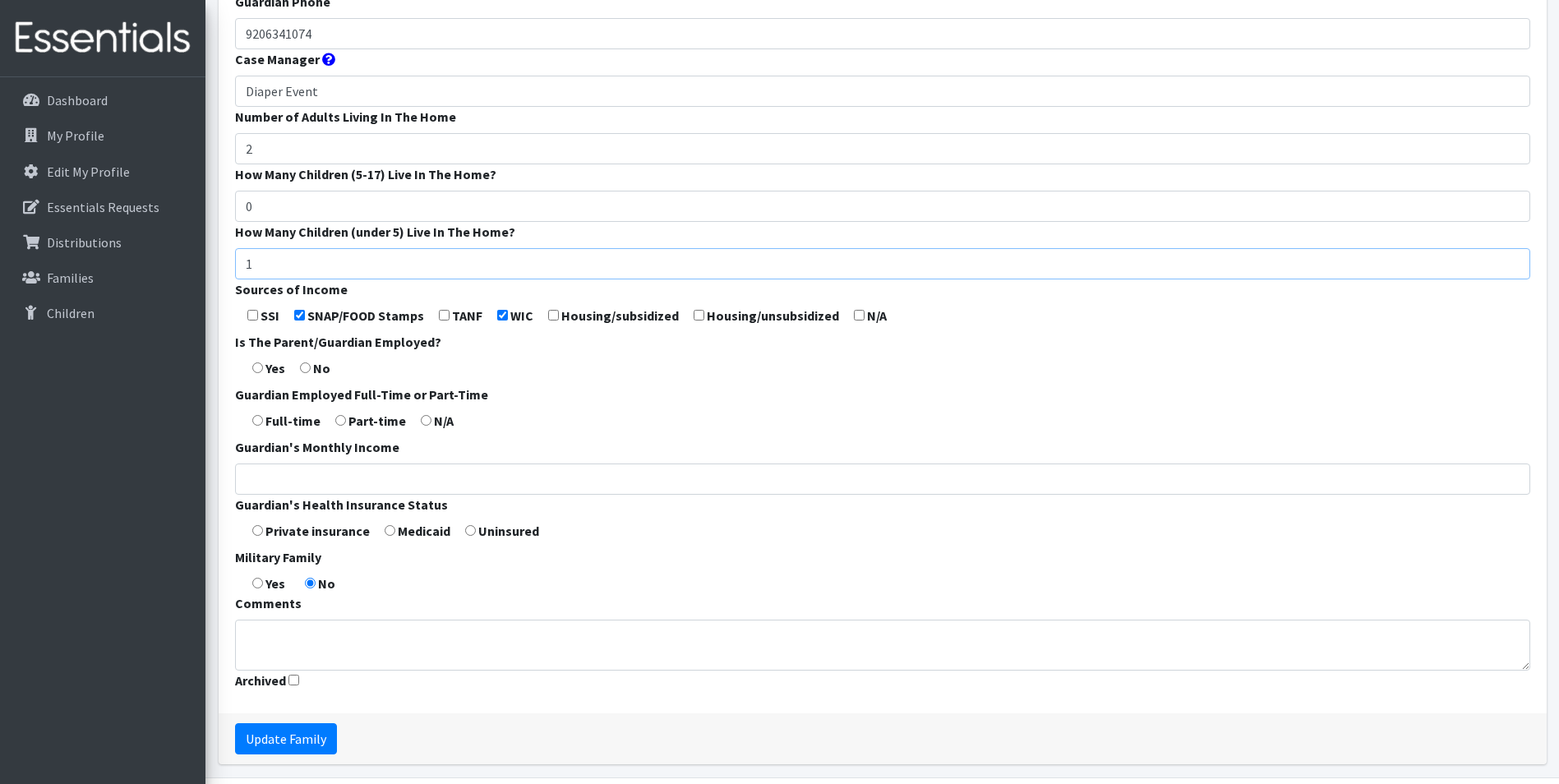
scroll to position [411, 0]
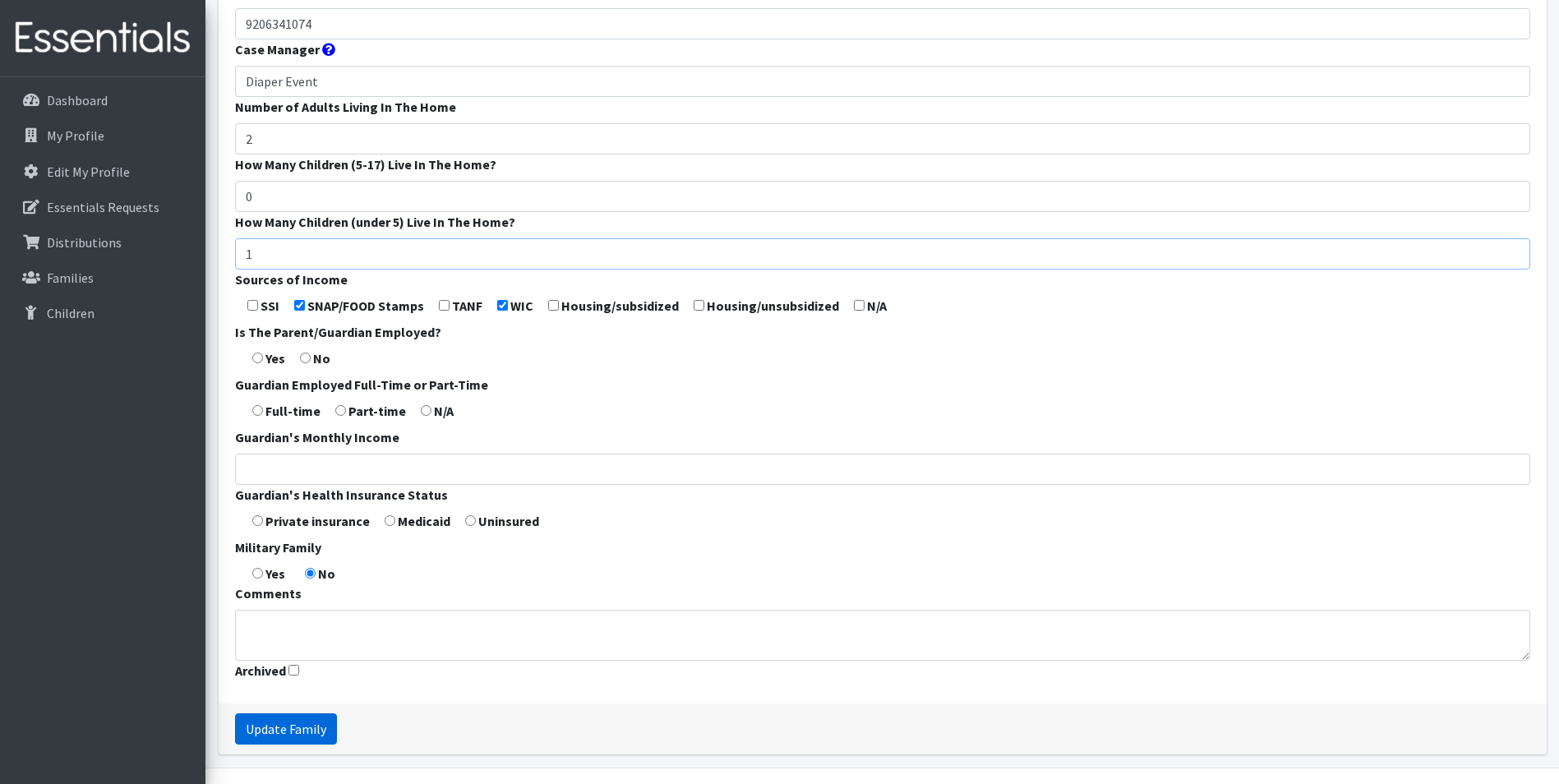
type input "1"
click at [277, 729] on input "Update Family" at bounding box center [286, 729] width 102 height 32
